Goal: Task Accomplishment & Management: Complete application form

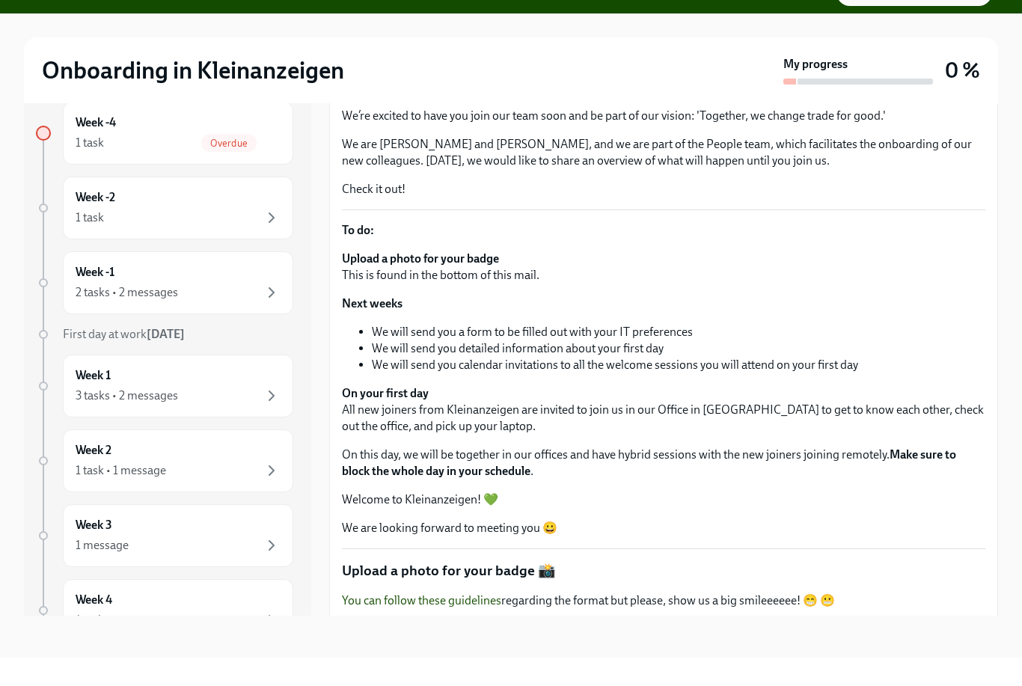
scroll to position [25, 0]
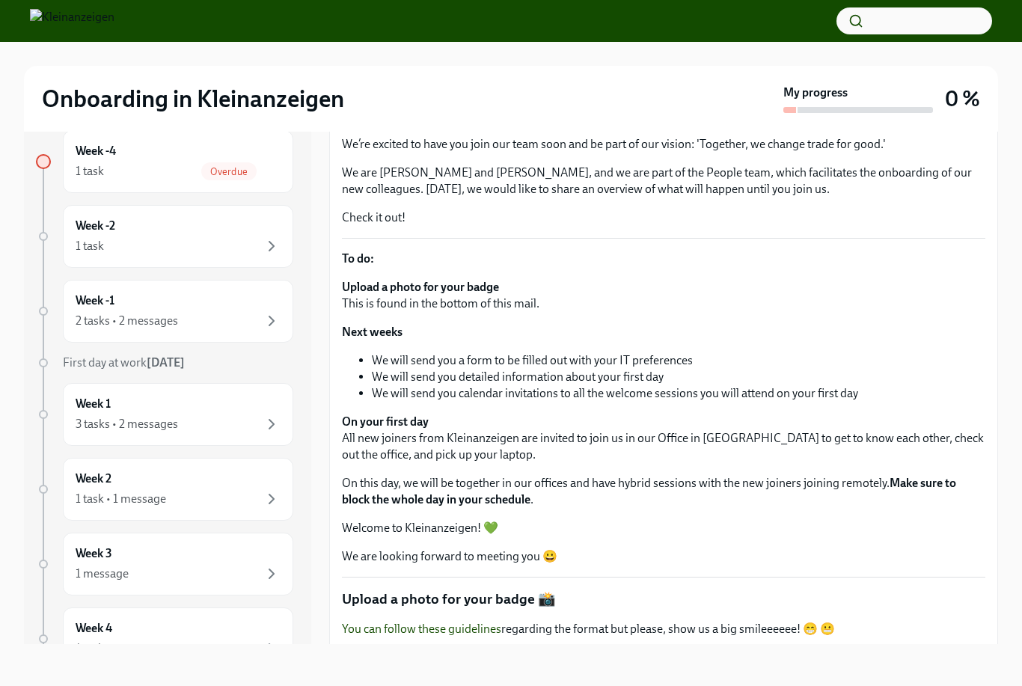
click at [435, 667] on span "Upload badge photo" at bounding box center [412, 664] width 120 height 15
click at [0, 0] on input "Upload badge photo" at bounding box center [0, 0] width 0 height 0
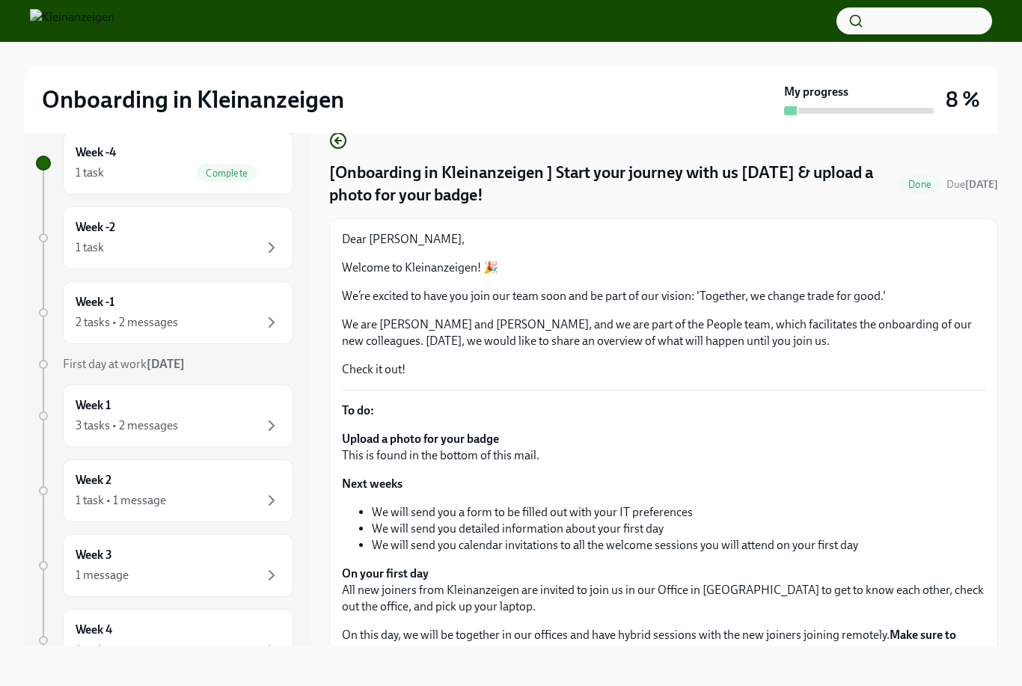
scroll to position [0, 0]
click at [175, 220] on div "Week -2 1 task" at bounding box center [178, 237] width 205 height 37
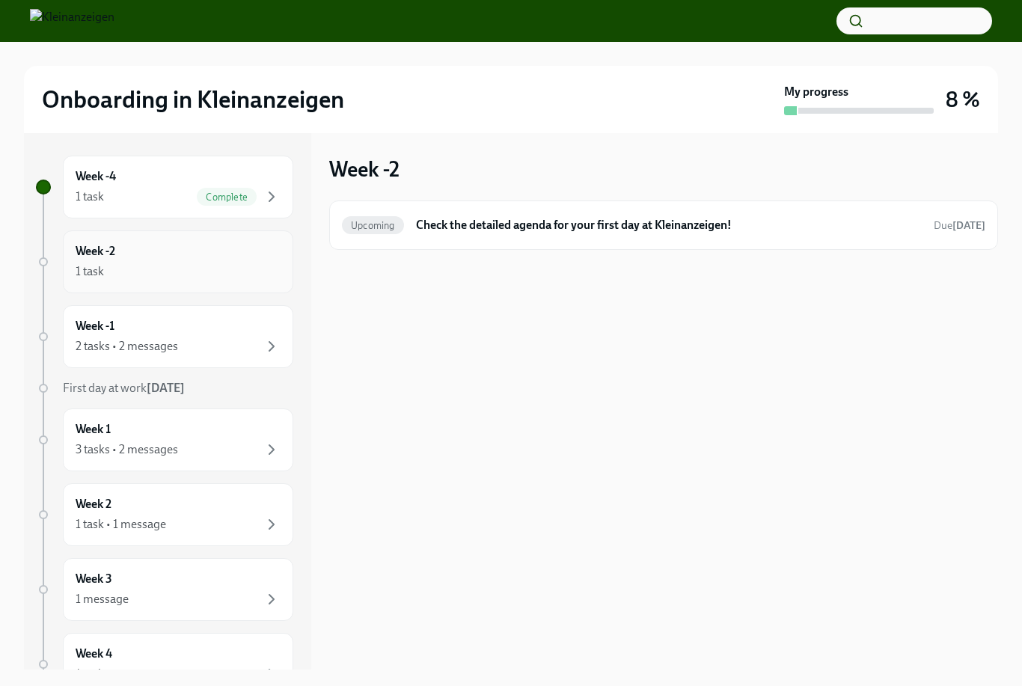
click at [122, 269] on div "1 task" at bounding box center [178, 272] width 205 height 18
click at [148, 343] on div "2 tasks • 2 messages" at bounding box center [127, 346] width 102 height 16
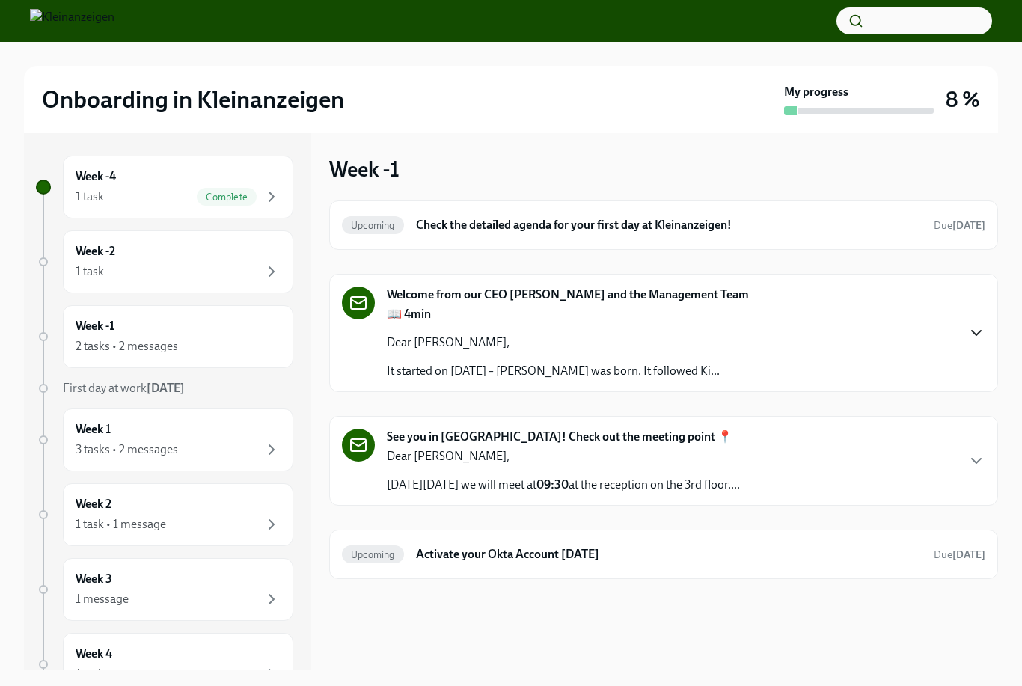
click at [971, 327] on icon "button" at bounding box center [976, 333] width 18 height 18
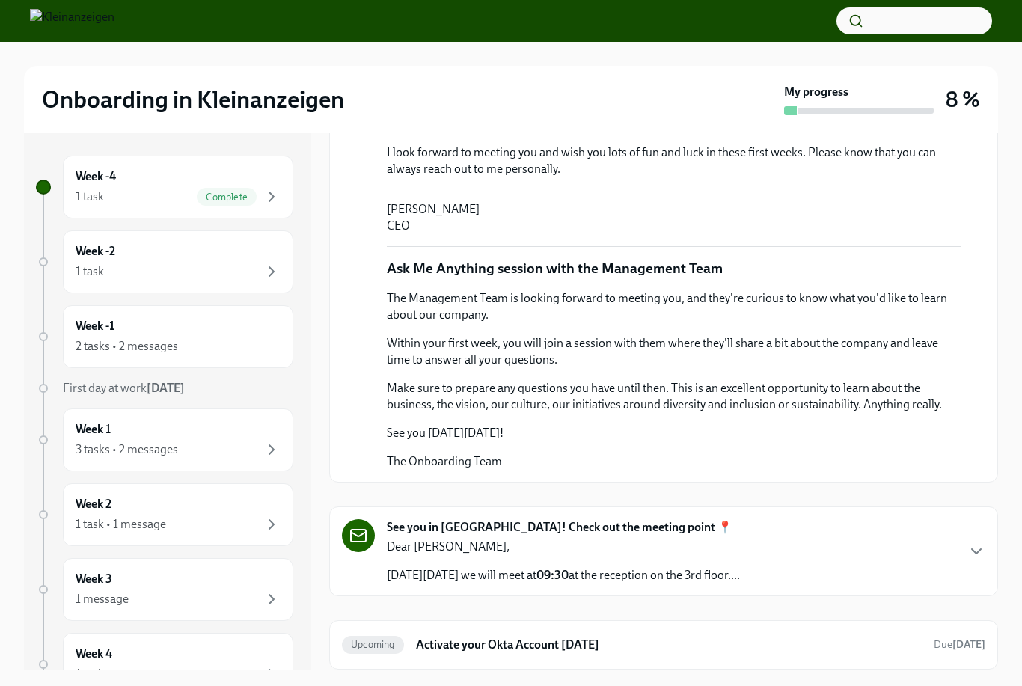
scroll to position [753, 0]
click at [740, 555] on p "Dear [PERSON_NAME]," at bounding box center [563, 547] width 353 height 16
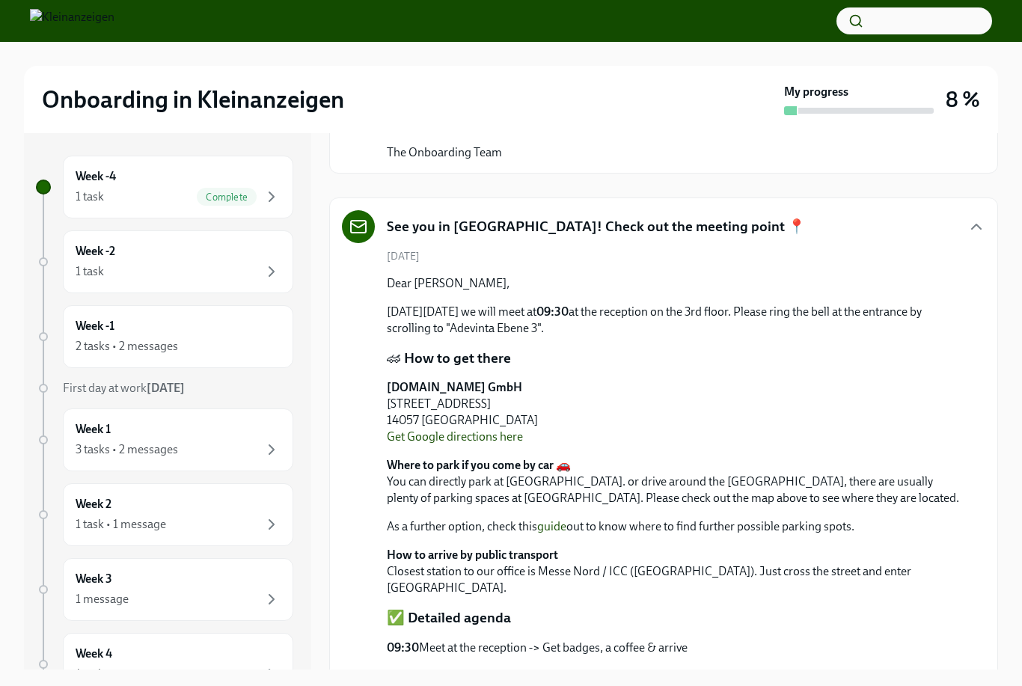
scroll to position [902, 0]
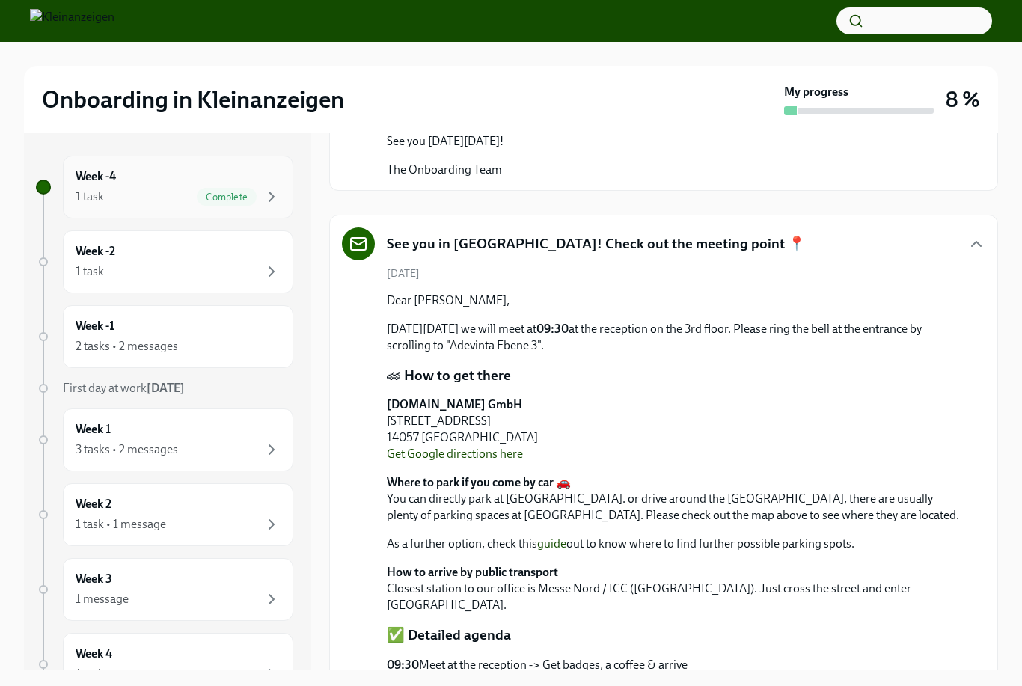
click at [183, 201] on div "1 task Complete" at bounding box center [178, 197] width 205 height 18
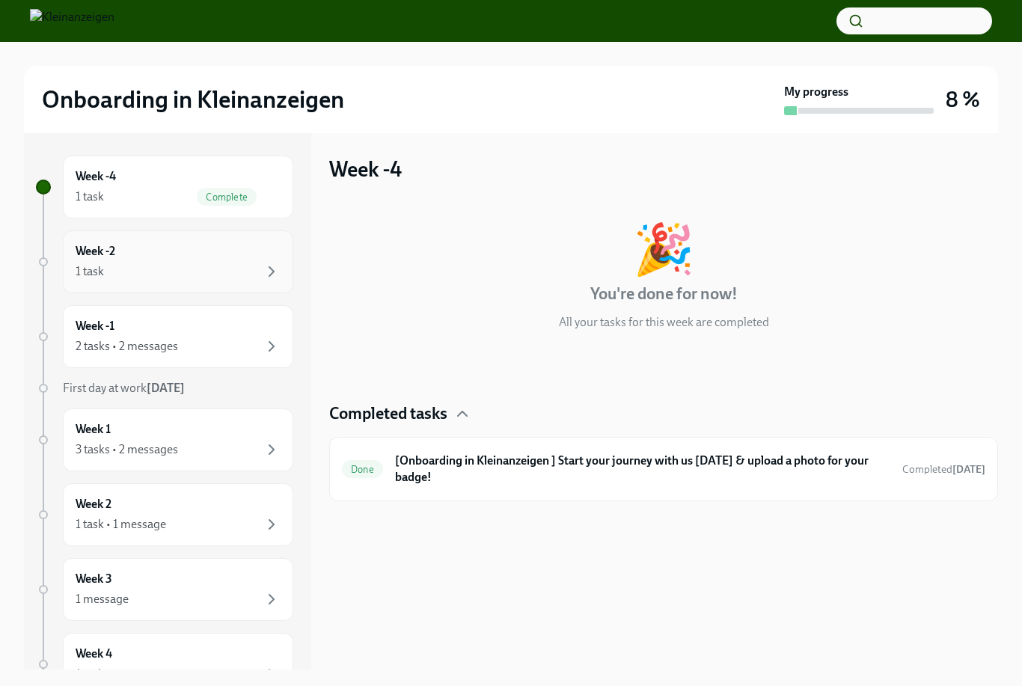
click at [186, 272] on div "1 task" at bounding box center [178, 272] width 205 height 18
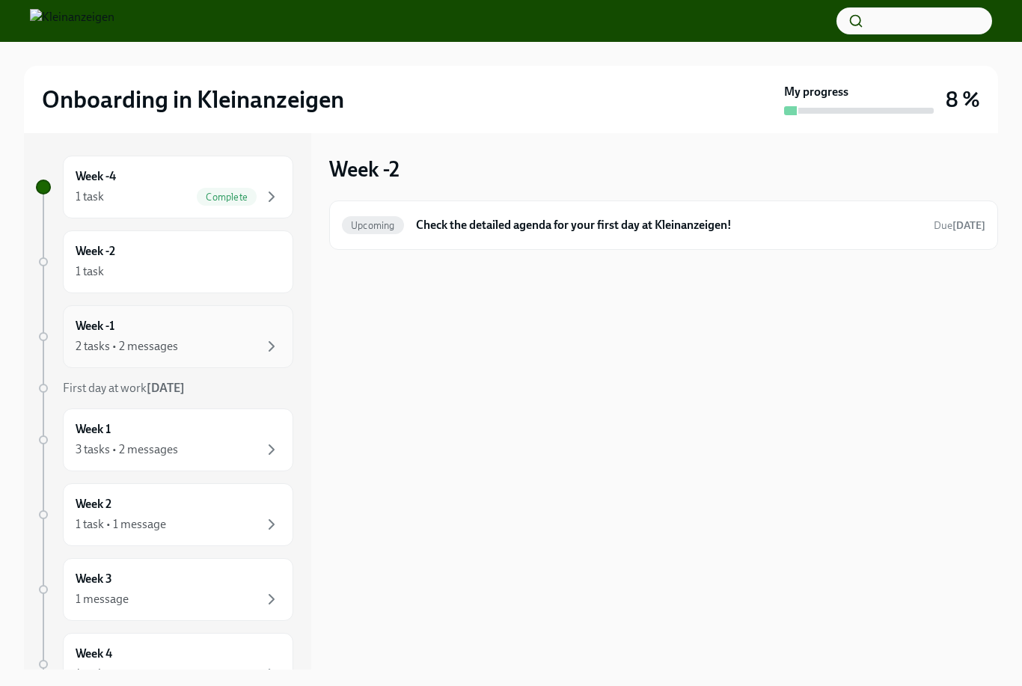
click at [189, 348] on div "2 tasks • 2 messages" at bounding box center [178, 346] width 205 height 18
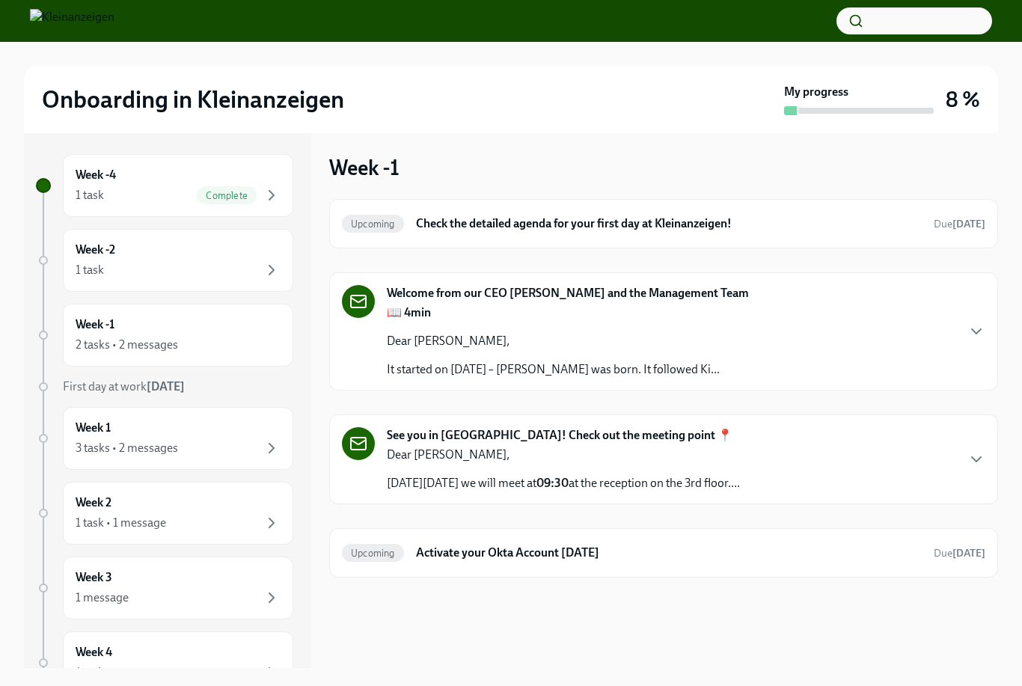
scroll to position [43, 0]
click at [229, 439] on div "3 tasks • 2 messages" at bounding box center [178, 448] width 205 height 18
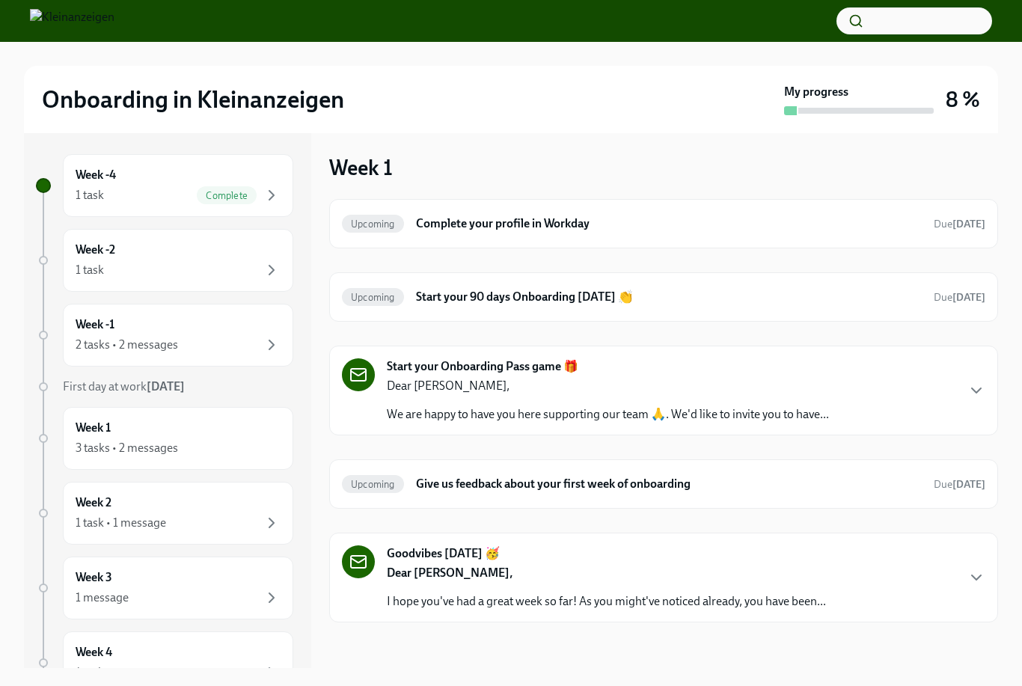
click at [482, 593] on p "I hope you've had a great week so far! As you might've noticed already, you hav…" at bounding box center [606, 601] width 439 height 16
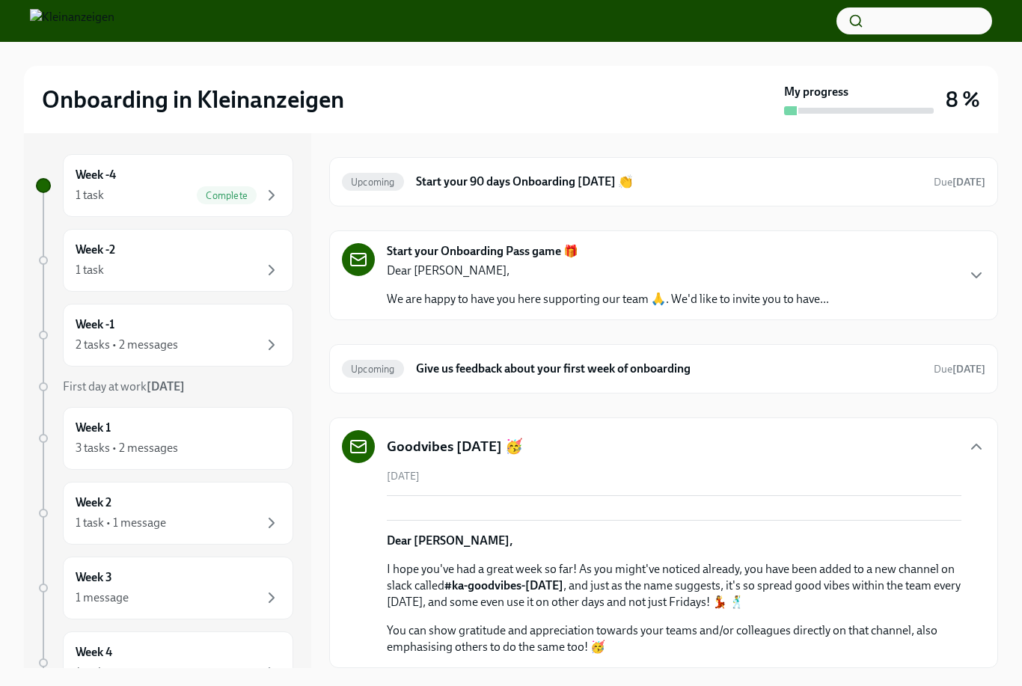
scroll to position [288, 0]
click at [172, 514] on div "1 task • 1 message" at bounding box center [178, 523] width 205 height 18
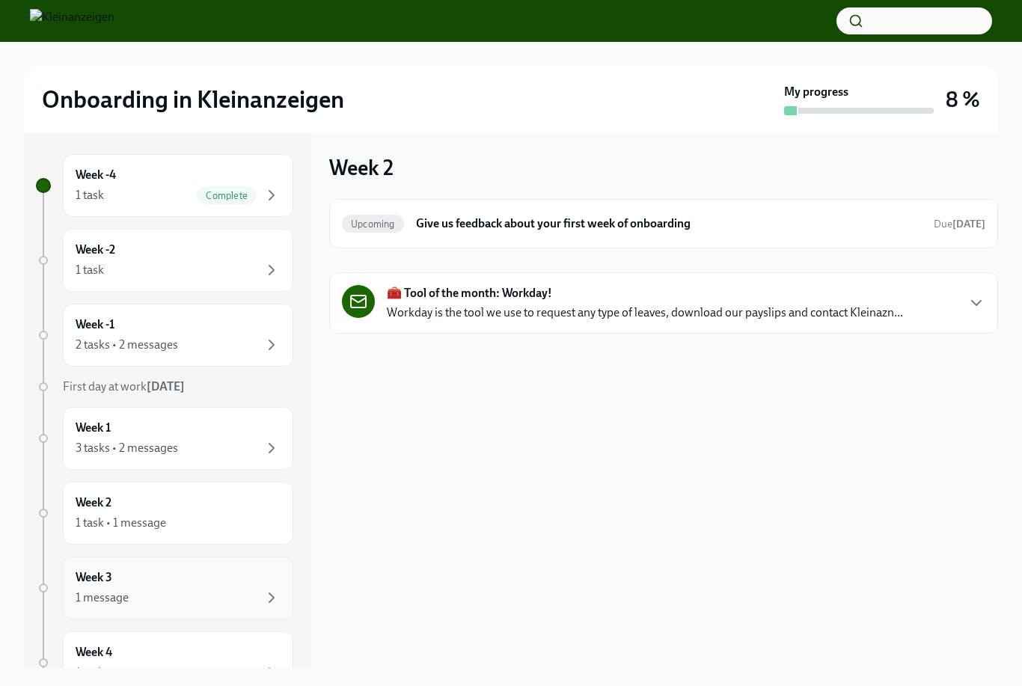
click at [168, 589] on div "1 message" at bounding box center [178, 598] width 205 height 18
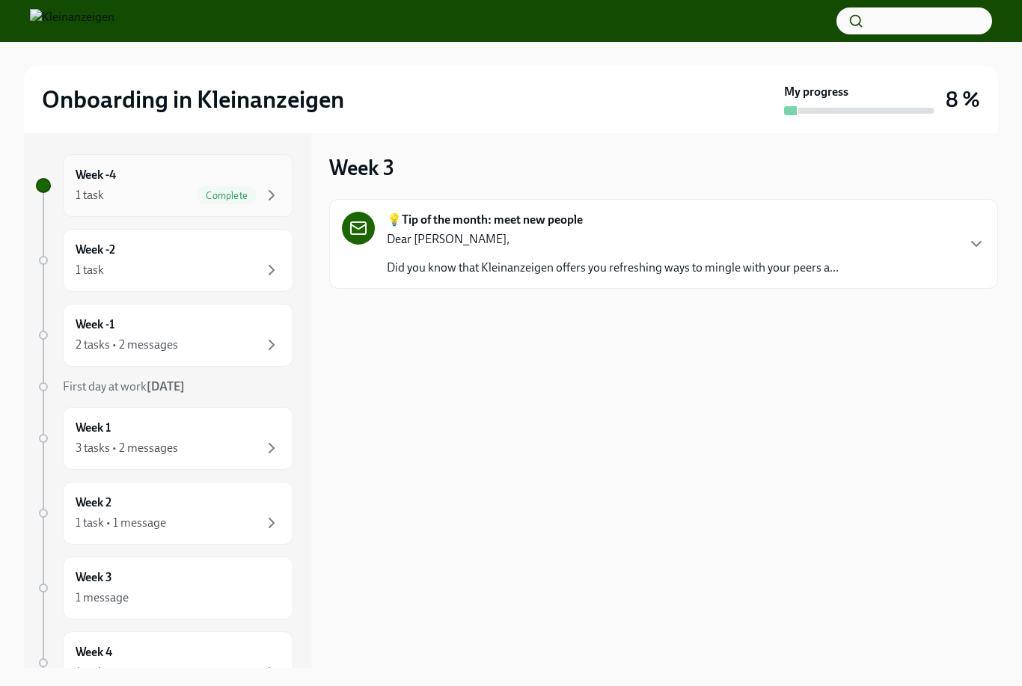
click at [155, 171] on div "Week -4 1 task Complete" at bounding box center [178, 185] width 230 height 63
